Goal: Task Accomplishment & Management: Manage account settings

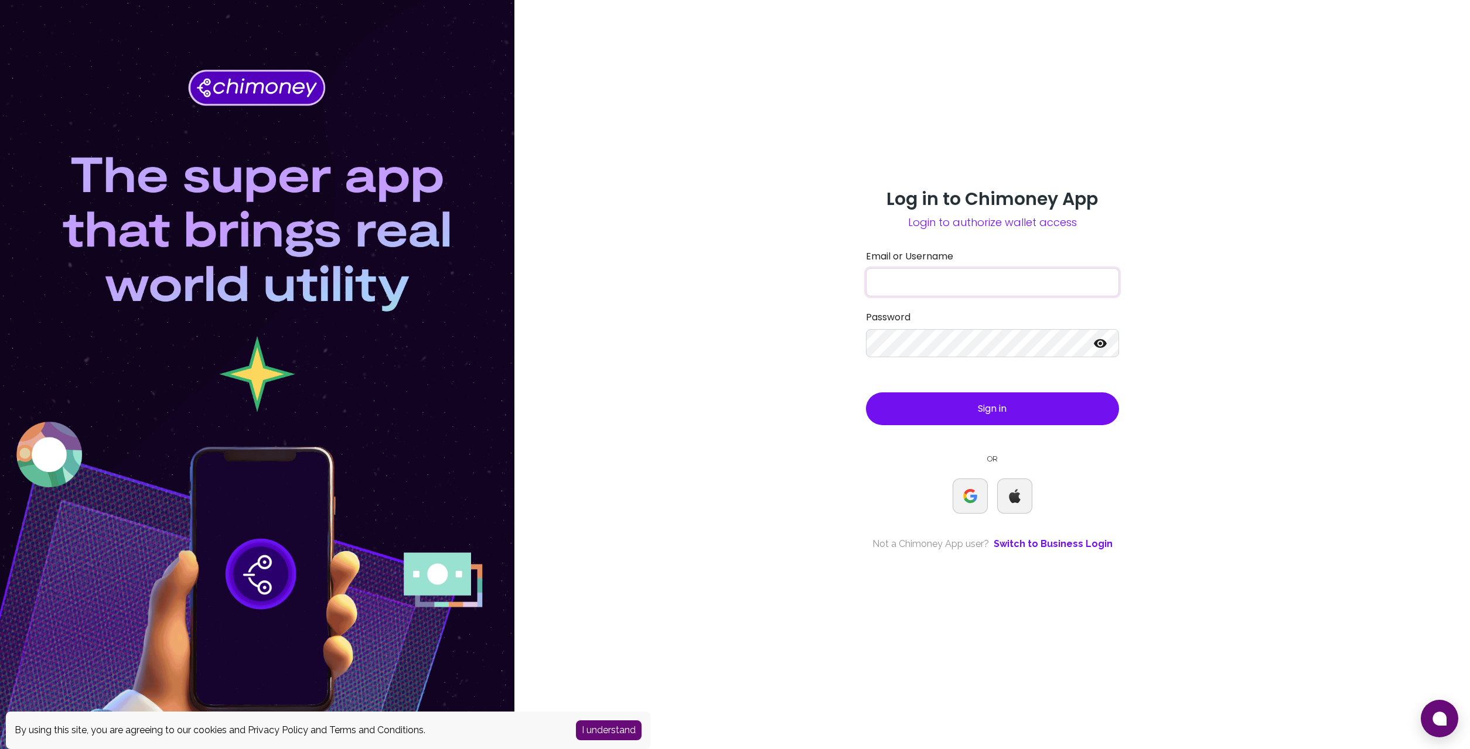
click at [1014, 285] on input "Email or Username" at bounding box center [992, 282] width 253 height 28
click at [1241, 234] on div "Log in to Chimoney App Login to authorize wallet access Email or Username daria…" at bounding box center [992, 374] width 956 height 749
click at [0, 749] on com-1password-button at bounding box center [0, 749] width 0 height 0
click at [1133, 296] on div "Log in to Chimoney App Login to authorize wallet access Email or Username daria…" at bounding box center [992, 375] width 281 height 372
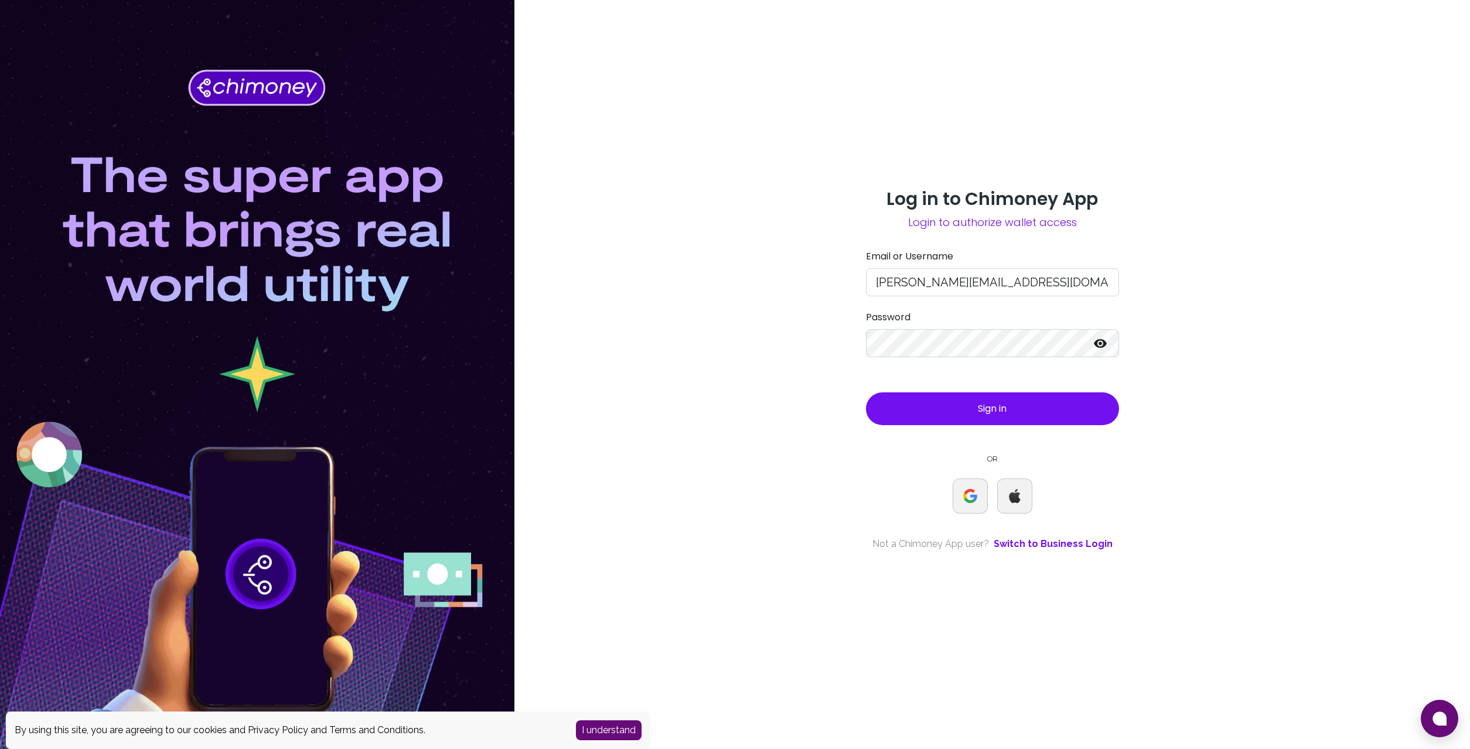
click at [1095, 345] on icon at bounding box center [1100, 343] width 14 height 14
click at [1153, 284] on div "Log in to Chimoney App Login to authorize wallet access Email or Username daria…" at bounding box center [992, 374] width 956 height 749
click at [1032, 405] on button "Sign in" at bounding box center [992, 409] width 253 height 33
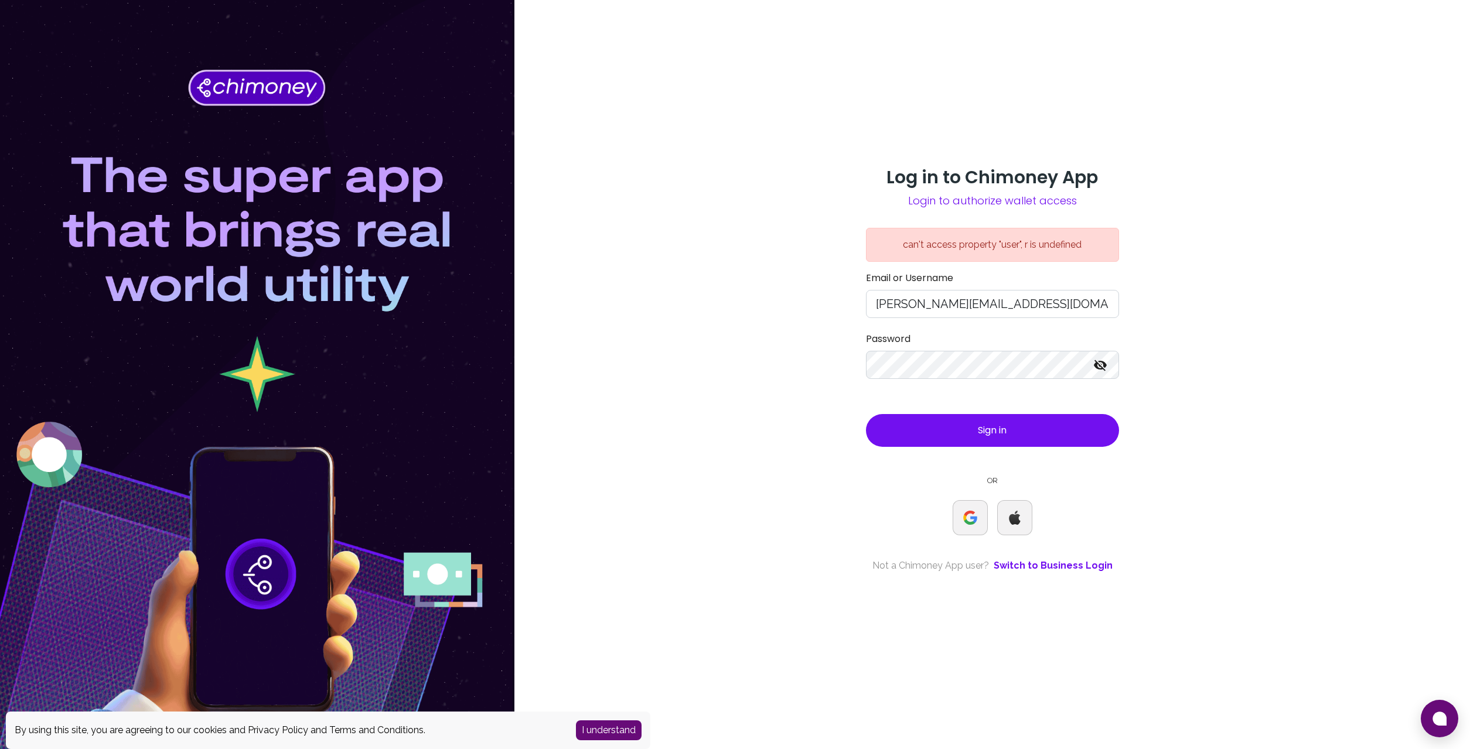
click at [1216, 296] on div "Log in to Chimoney App Login to authorize wallet access can't access property "…" at bounding box center [992, 374] width 956 height 749
click at [1011, 279] on label "Email or Username" at bounding box center [992, 278] width 253 height 14
click at [1011, 290] on input "darian@interledger.foundation" at bounding box center [992, 304] width 253 height 28
click at [980, 417] on button "Sign in" at bounding box center [992, 430] width 253 height 33
drag, startPoint x: 1060, startPoint y: 298, endPoint x: 696, endPoint y: 296, distance: 363.9
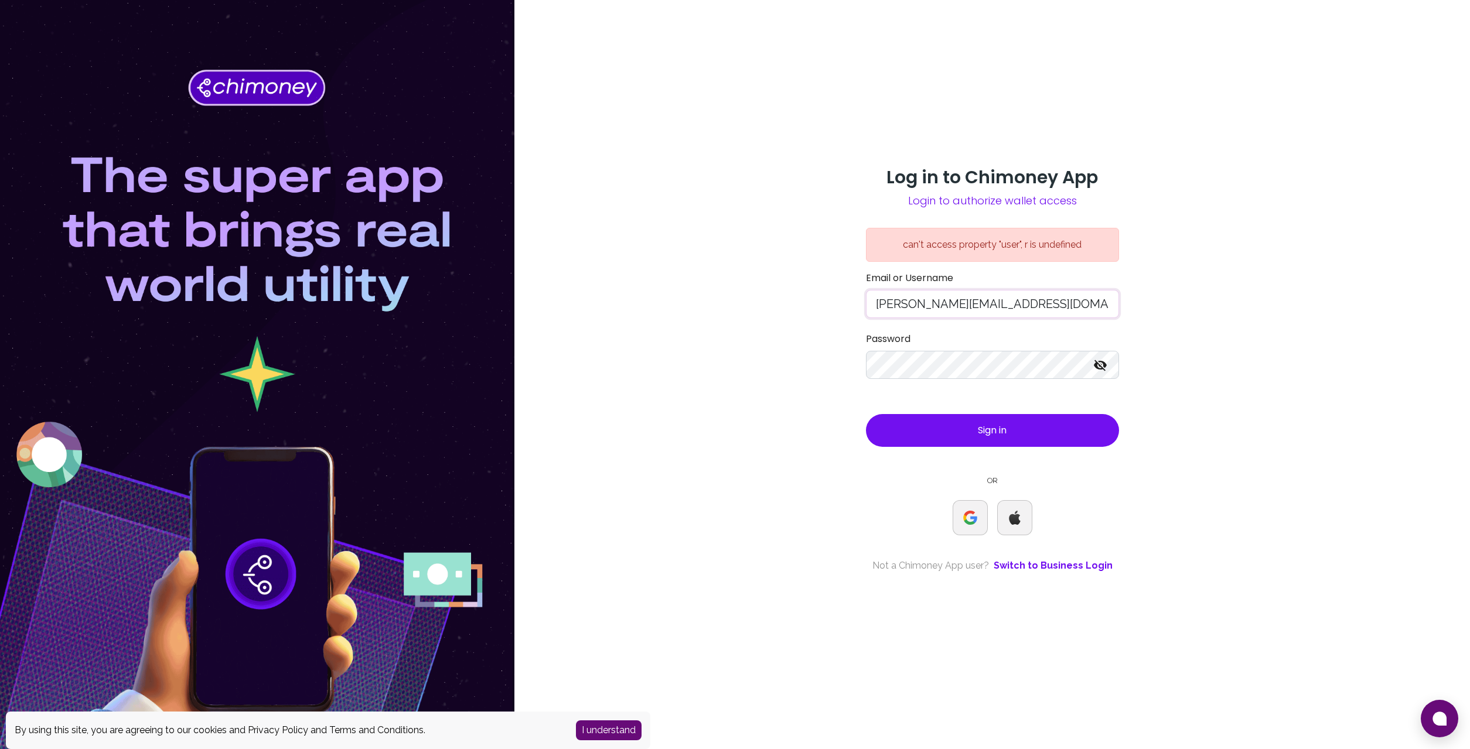
click at [866, 296] on input "darian@interledger.foundation" at bounding box center [992, 304] width 253 height 28
type input "darian410@gmail.com"
click at [692, 296] on div "Log in to Chimoney App Login to authorize wallet access can't access property "…" at bounding box center [992, 374] width 956 height 749
click at [909, 414] on form "Email or Username darian410@gmail.com Password Sign in" at bounding box center [992, 359] width 253 height 176
click at [907, 424] on button "Sign in" at bounding box center [992, 430] width 253 height 33
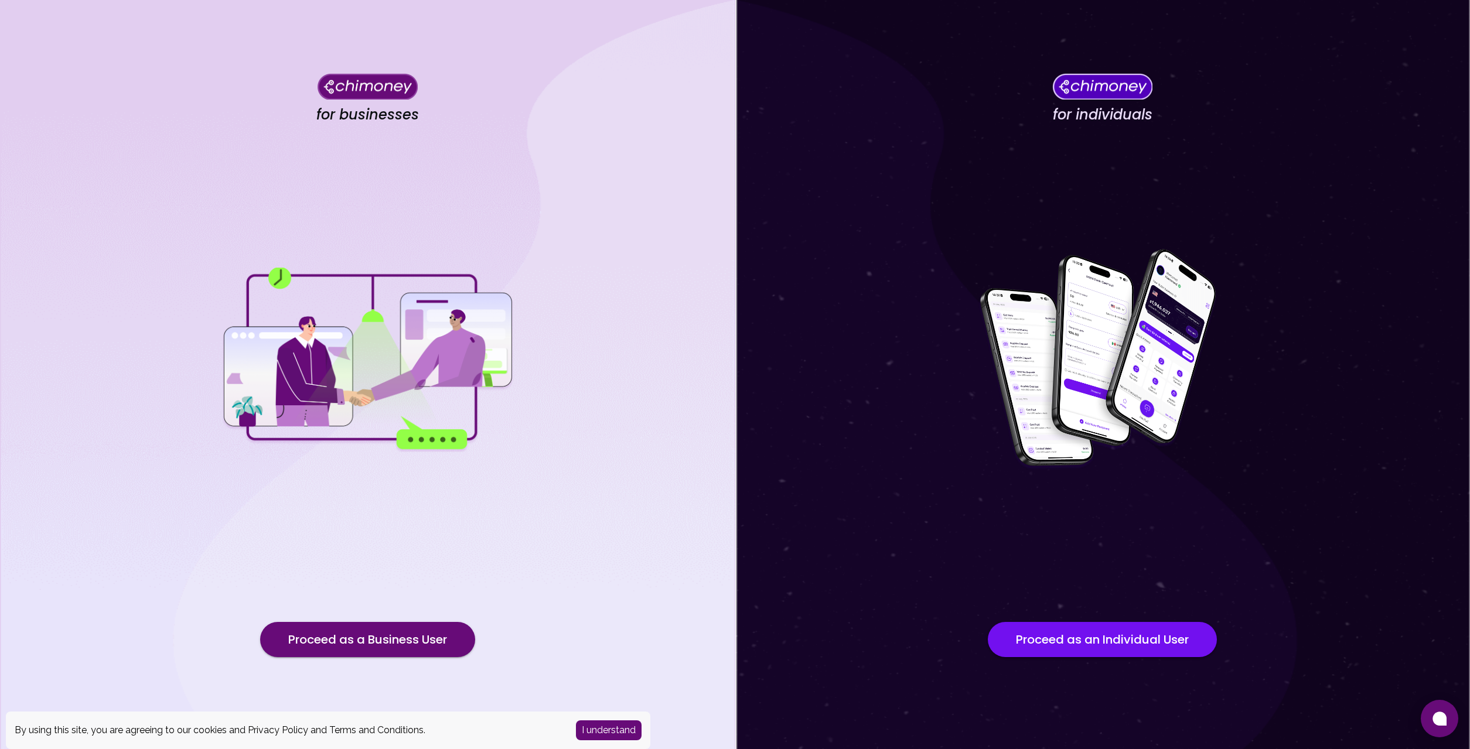
click at [668, 322] on div "for businesses Proceed as a Business User" at bounding box center [367, 374] width 735 height 749
click at [1008, 384] on img at bounding box center [1102, 360] width 293 height 234
click at [1045, 632] on button "Proceed as an Individual User" at bounding box center [1102, 639] width 229 height 35
